Goal: Check status: Check status

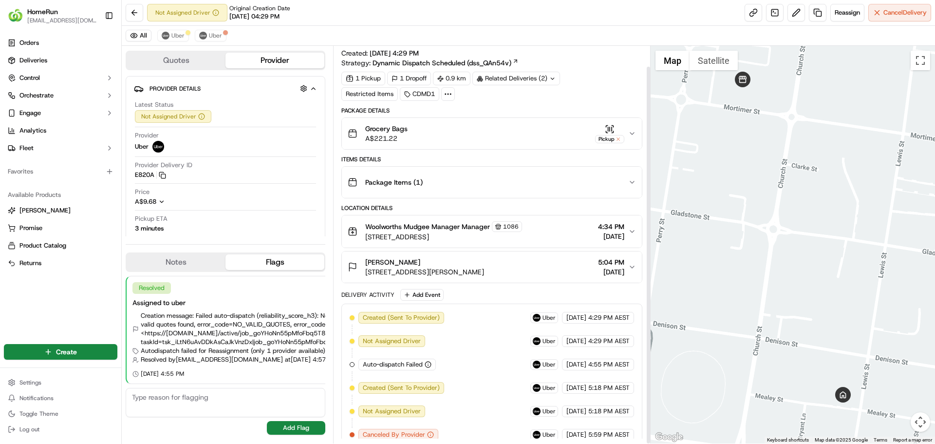
scroll to position [21, 0]
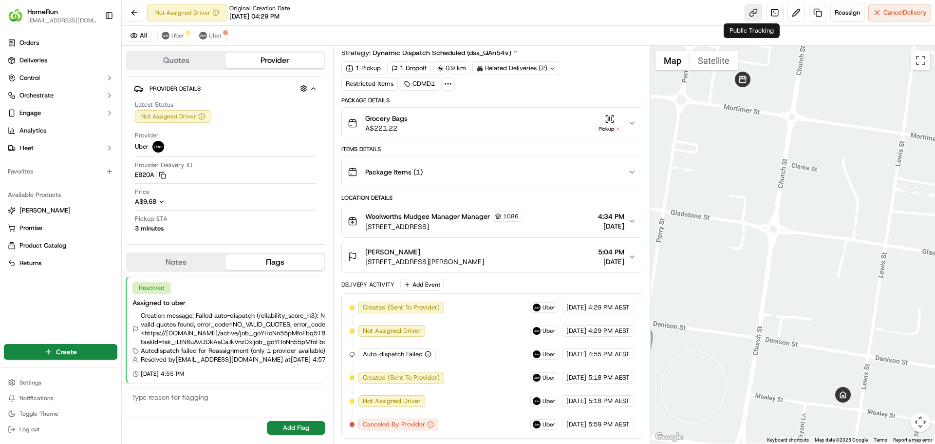
click at [755, 8] on link at bounding box center [754, 13] width 18 height 18
